Goal: Find specific page/section: Find specific page/section

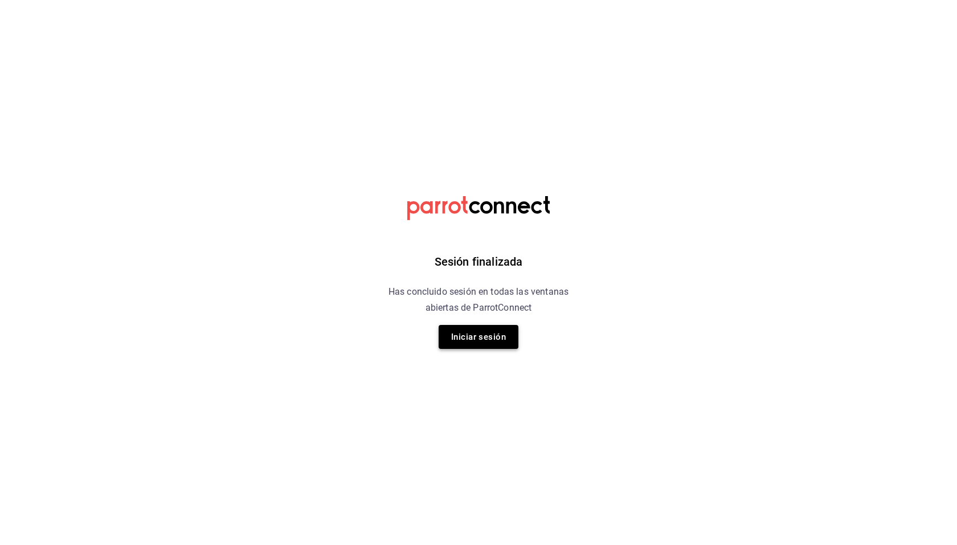
click at [496, 330] on button "Iniciar sesión" at bounding box center [479, 337] width 80 height 24
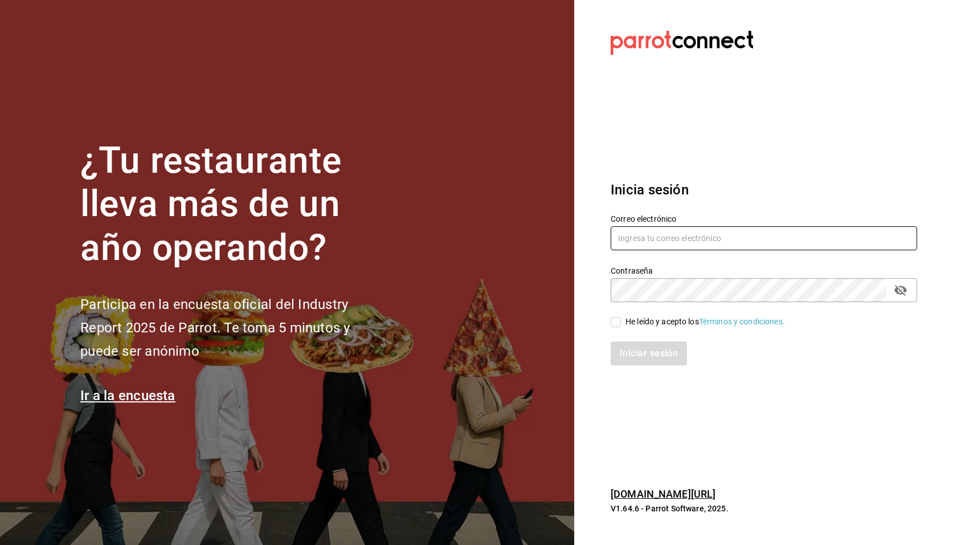
click at [643, 243] on input "text" at bounding box center [764, 238] width 307 height 24
type input "[EMAIL_ADDRESS][DOMAIN_NAME]"
click at [663, 322] on div "He leído y acepto los Términos y condiciones." at bounding box center [706, 322] width 160 height 12
click at [621, 322] on input "He leído y acepto los Términos y condiciones." at bounding box center [616, 322] width 10 height 10
checkbox input "true"
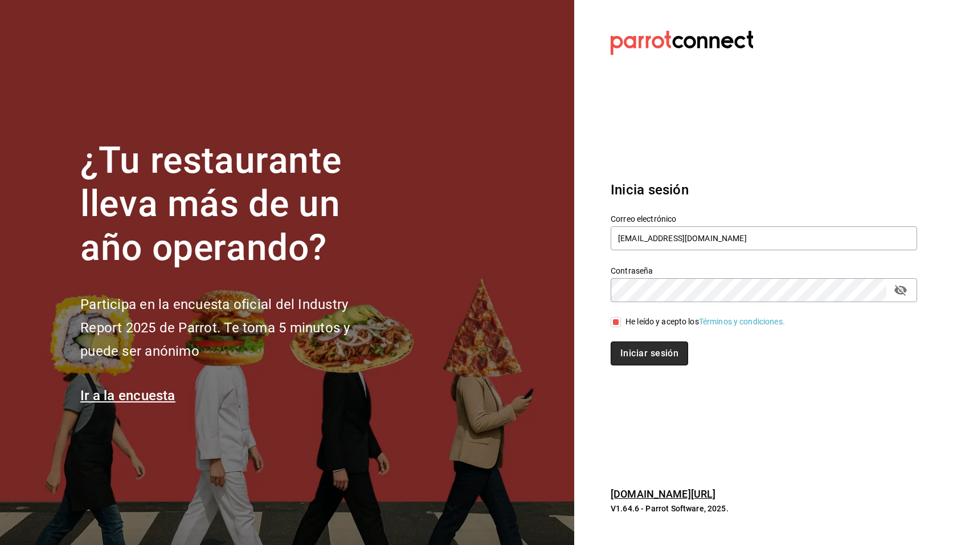
click at [661, 349] on button "Iniciar sesión" at bounding box center [650, 353] width 78 height 24
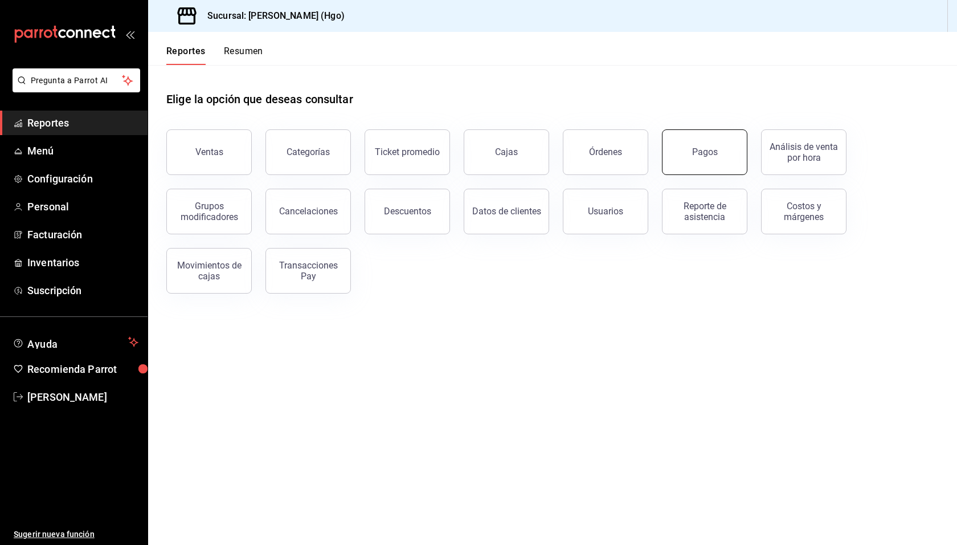
click at [704, 157] on button "Pagos" at bounding box center [704, 152] width 85 height 46
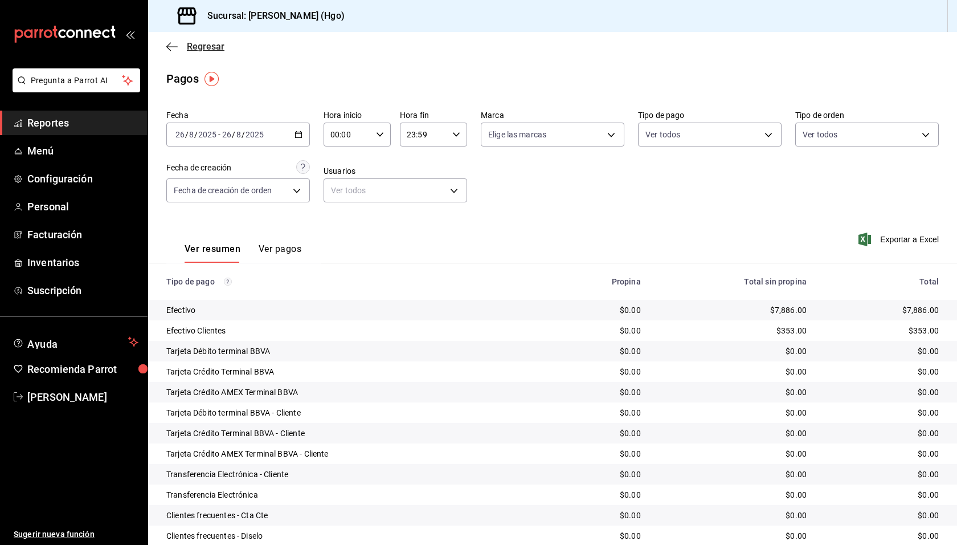
click at [203, 44] on span "Regresar" at bounding box center [206, 46] width 38 height 11
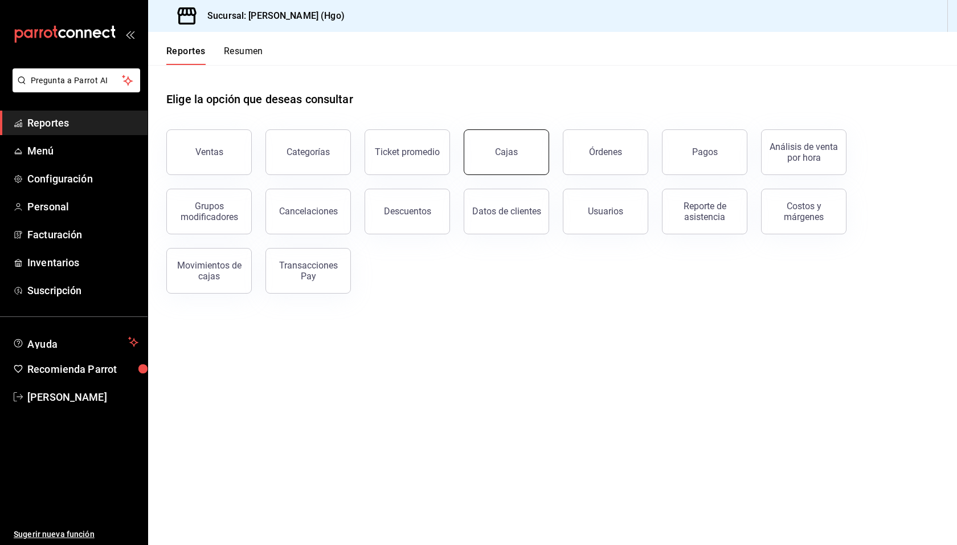
click at [495, 138] on button "Cajas" at bounding box center [506, 152] width 85 height 46
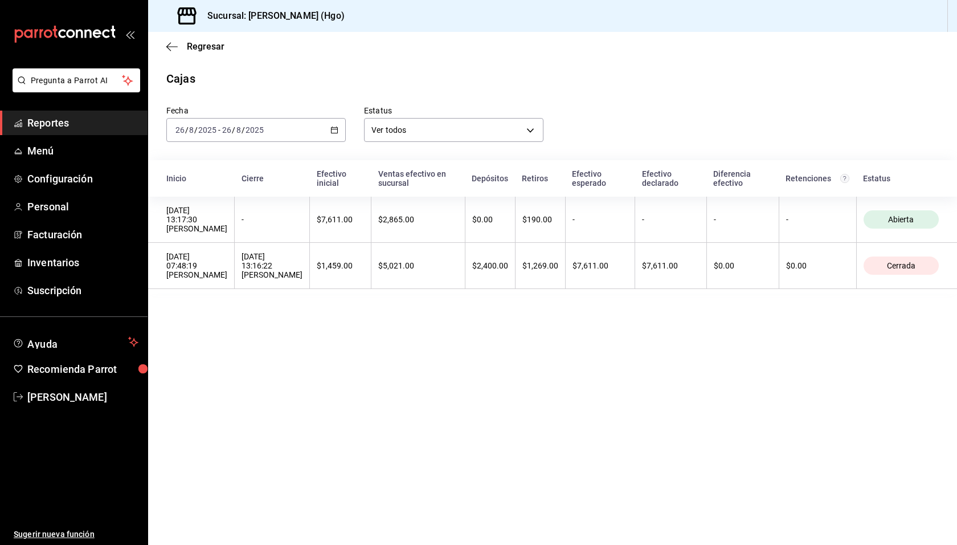
click at [612, 333] on main "Regresar Cajas Fecha 2025-08-26 26 / 8 / 2025 - 2025-08-26 26 / 8 / 2025 Estatu…" at bounding box center [552, 288] width 809 height 513
click at [186, 46] on span "Regresar" at bounding box center [195, 46] width 58 height 11
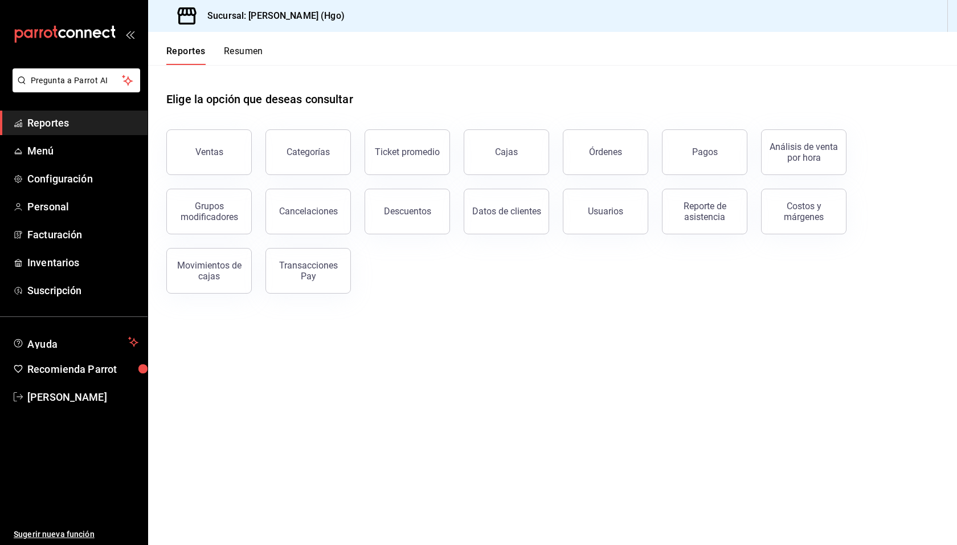
click at [569, 326] on main "Elige la opción que deseas consultar Ventas Categorías Ticket promedio Cajas Ór…" at bounding box center [552, 305] width 809 height 480
click at [355, 79] on div "Elige la opción que deseas consultar" at bounding box center [552, 90] width 773 height 51
click at [46, 123] on span "Reportes" at bounding box center [82, 122] width 111 height 15
click at [58, 119] on span "Reportes" at bounding box center [82, 122] width 111 height 15
click at [507, 288] on div "Ventas Categorías Ticket promedio Cajas Órdenes Pagos Análisis de venta por hor…" at bounding box center [546, 205] width 786 height 178
